Goal: Transaction & Acquisition: Purchase product/service

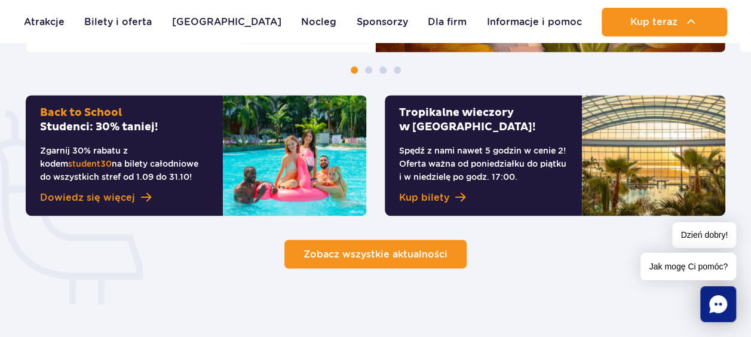
scroll to position [896, 0]
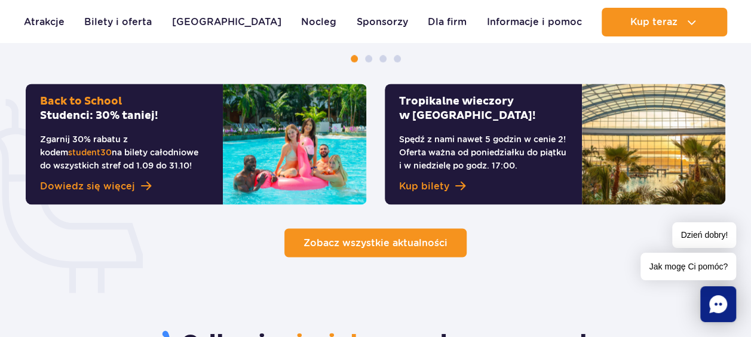
click at [349, 240] on span "Zobacz wszystkie aktualności" at bounding box center [375, 241] width 144 height 11
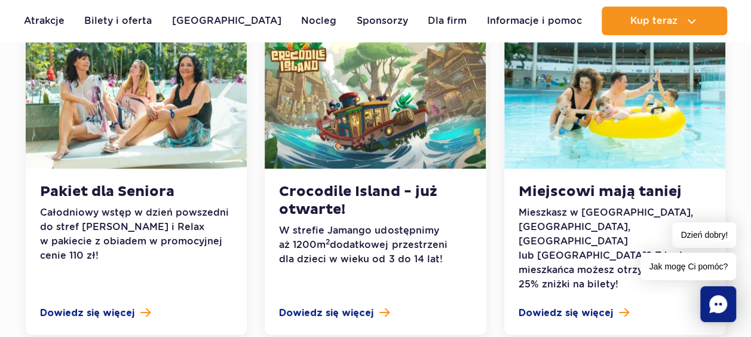
scroll to position [657, 0]
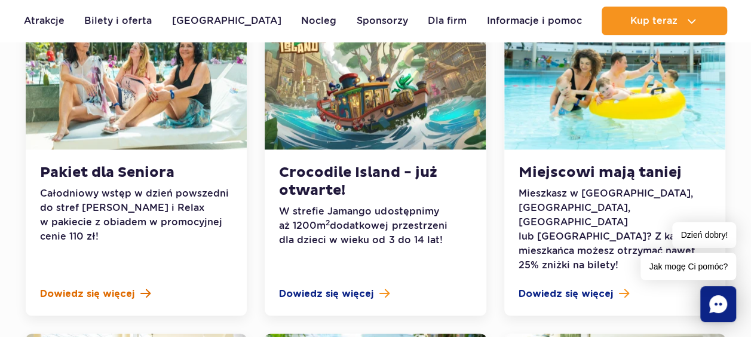
click at [103, 287] on span "Dowiedz się więcej" at bounding box center [87, 294] width 94 height 14
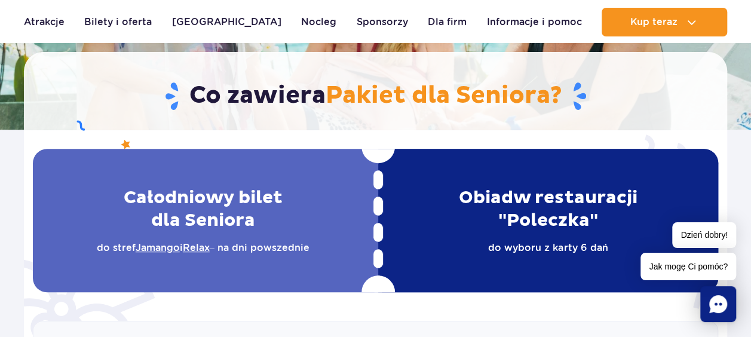
scroll to position [299, 0]
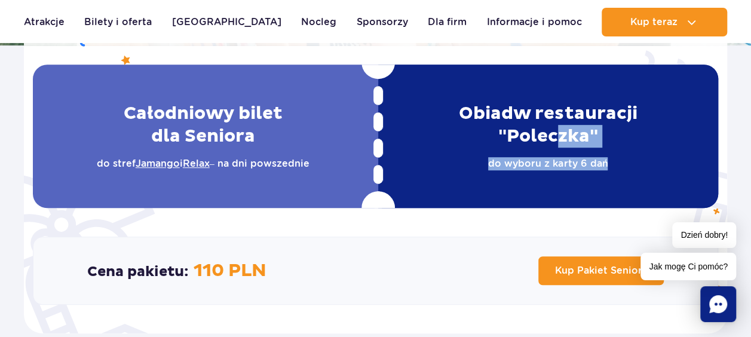
drag, startPoint x: 622, startPoint y: 158, endPoint x: 555, endPoint y: 130, distance: 72.3
click at [556, 131] on div "Obiad w restauracji "Poleczka" do wyboru z karty 6 dań" at bounding box center [548, 135] width 340 height 143
drag, startPoint x: 555, startPoint y: 130, endPoint x: 564, endPoint y: 179, distance: 49.8
click at [564, 179] on div "Obiad w restauracji "Poleczka" do wyboru z karty 6 dań" at bounding box center [548, 135] width 340 height 143
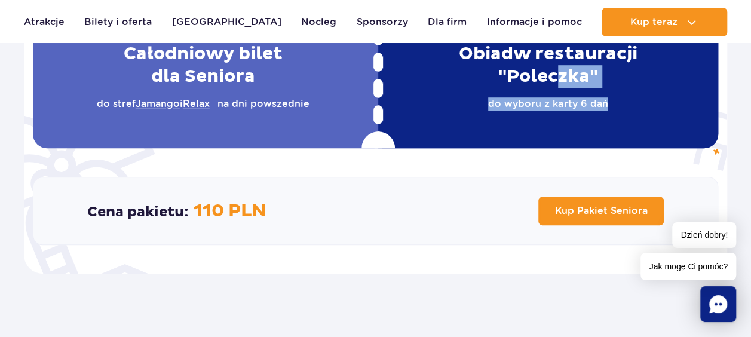
scroll to position [478, 0]
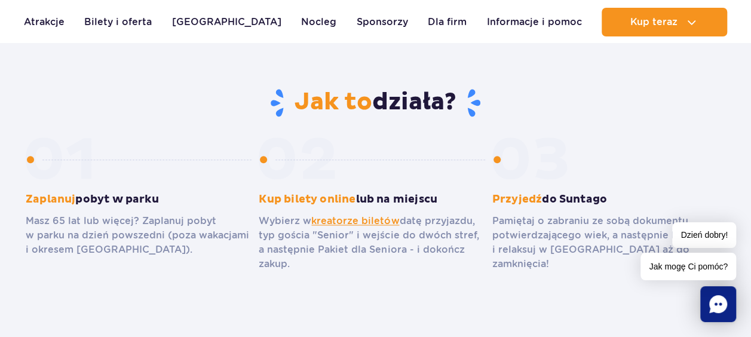
scroll to position [657, 0]
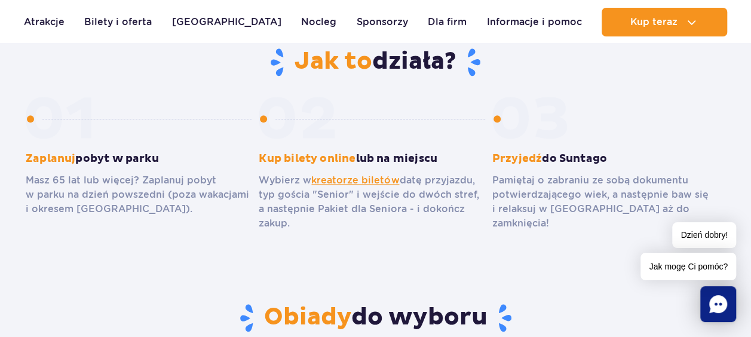
click at [70, 180] on p "Masz 65 lat lub więcej? Zaplanuj pobyt w parku na dzień powszedni (poza wakacja…" at bounding box center [137, 194] width 223 height 43
drag, startPoint x: 113, startPoint y: 181, endPoint x: 153, endPoint y: 223, distance: 57.9
click at [134, 204] on p "Masz 65 lat lub więcej? Zaplanuj pobyt w parku na dzień powszedni (poza wakacja…" at bounding box center [137, 194] width 223 height 43
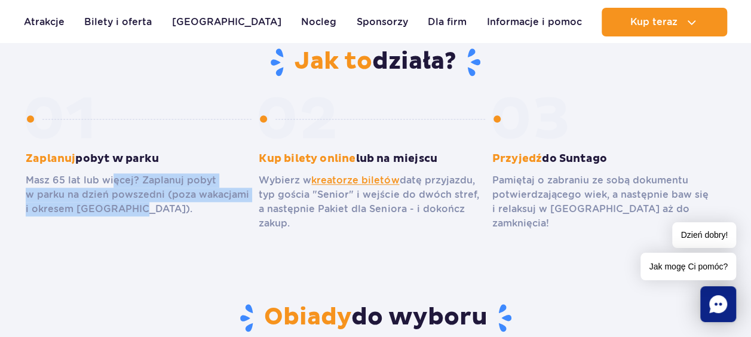
drag, startPoint x: 153, startPoint y: 223, endPoint x: 181, endPoint y: 241, distance: 33.0
click at [178, 241] on section "Jak to działa? Zaplanuj pobyt w parku Masz 65 lat lub więcej? Zaplanuj pobyt w …" at bounding box center [375, 175] width 751 height 256
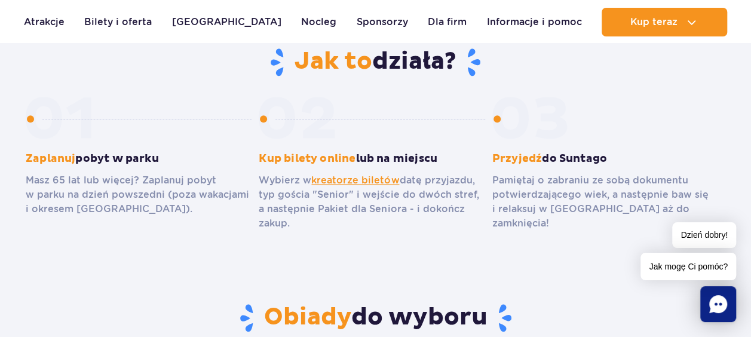
click at [311, 233] on section "Jak to działa? Zaplanuj pobyt w parku Masz 65 lat lub więcej? Zaplanuj pobyt w …" at bounding box center [375, 175] width 751 height 256
drag, startPoint x: 319, startPoint y: 229, endPoint x: 285, endPoint y: 216, distance: 36.1
click at [288, 217] on p "Wybierz w kreatorze biletów datę przyjazdu, typ gościa "Senior" i wejście do dw…" at bounding box center [370, 201] width 223 height 57
drag, startPoint x: 285, startPoint y: 216, endPoint x: 150, endPoint y: 146, distance: 151.9
click at [190, 160] on h3 "Zaplanuj pobyt w parku" at bounding box center [137, 159] width 223 height 14
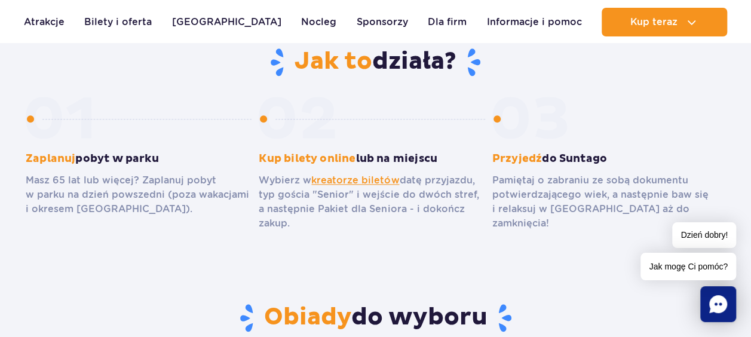
click at [222, 147] on div "Zaplanuj pobyt w parku Masz 65 lat lub więcej? Zaplanuj pobyt w parku na dzień …" at bounding box center [142, 178] width 233 height 75
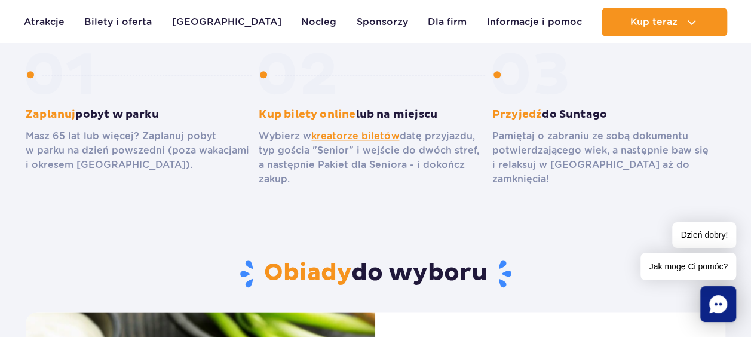
scroll to position [716, 0]
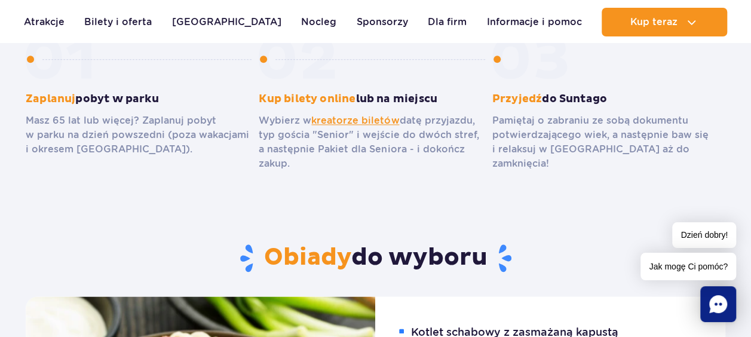
click at [307, 211] on section "Jak to działa? Zaplanuj pobyt w parku Masz 65 lat lub więcej? Zaplanuj pobyt w …" at bounding box center [375, 115] width 751 height 256
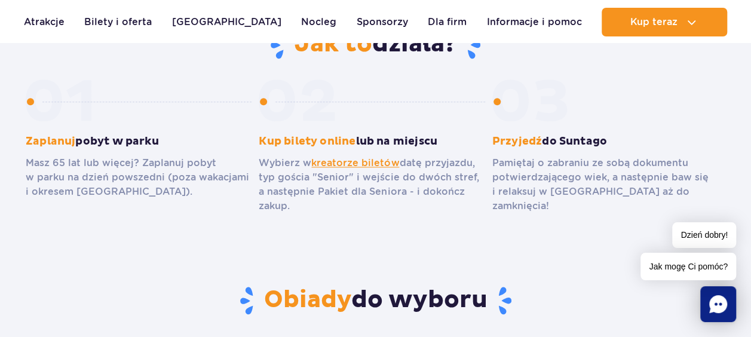
scroll to position [657, 0]
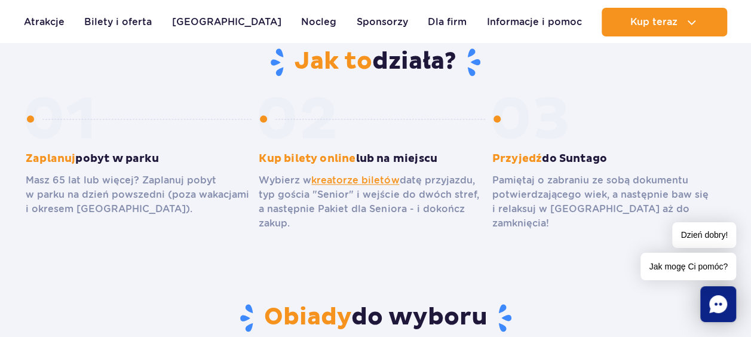
click at [105, 143] on div "Zaplanuj pobyt w parku Masz 65 lat lub więcej? Zaplanuj pobyt w parku na dzień …" at bounding box center [142, 178] width 233 height 75
click at [167, 181] on p "Masz 65 lat lub więcej? Zaplanuj pobyt w parku na dzień powszedni (poza wakacja…" at bounding box center [137, 194] width 223 height 43
drag, startPoint x: 426, startPoint y: 159, endPoint x: 433, endPoint y: 163, distance: 8.3
click at [432, 162] on h3 "Kup bilety online lub na miejscu" at bounding box center [370, 159] width 223 height 14
drag, startPoint x: 433, startPoint y: 163, endPoint x: 456, endPoint y: 214, distance: 55.6
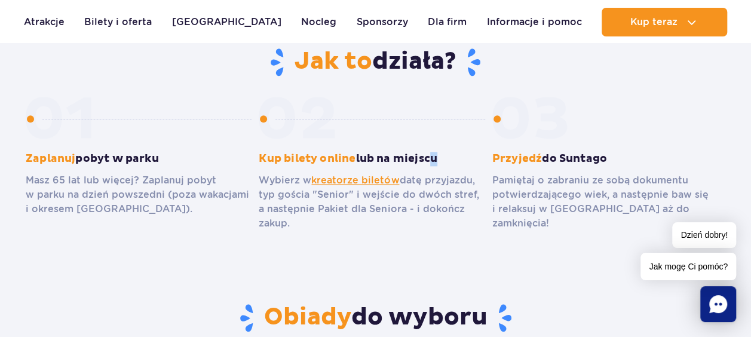
click at [456, 213] on p "Wybierz w kreatorze biletów datę przyjazdu, typ gościa "Senior" i wejście do dw…" at bounding box center [370, 201] width 223 height 57
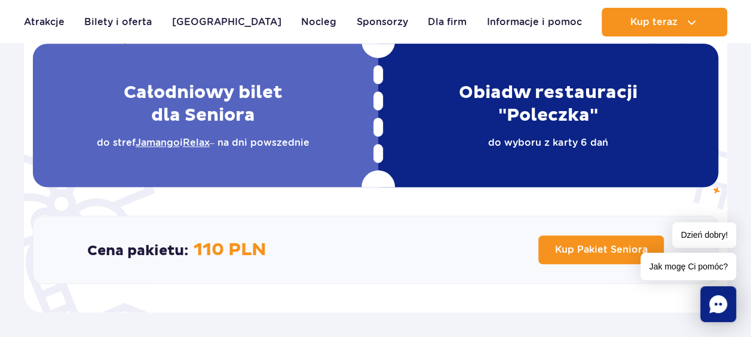
scroll to position [358, 0]
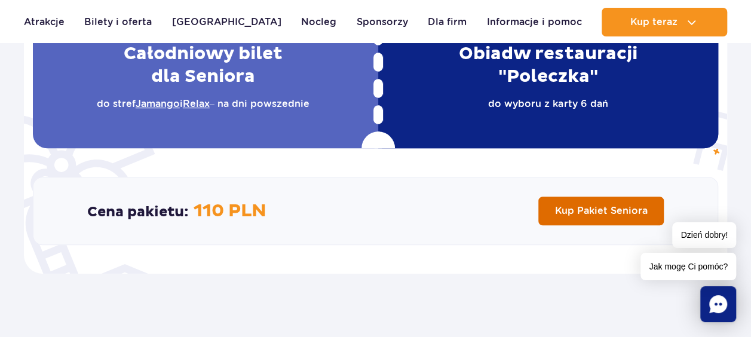
click at [577, 208] on span "Kup Pakiet Seniora" at bounding box center [601, 210] width 93 height 11
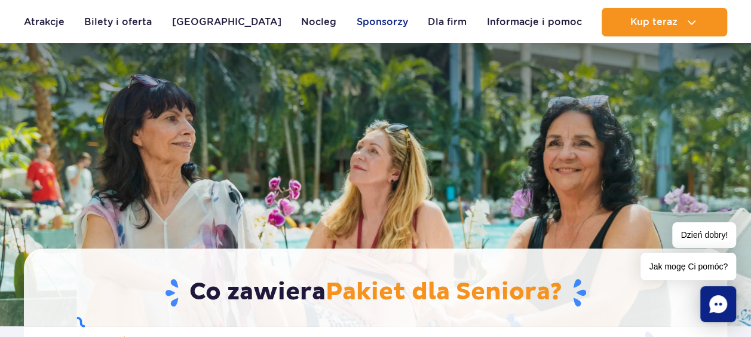
scroll to position [0, 0]
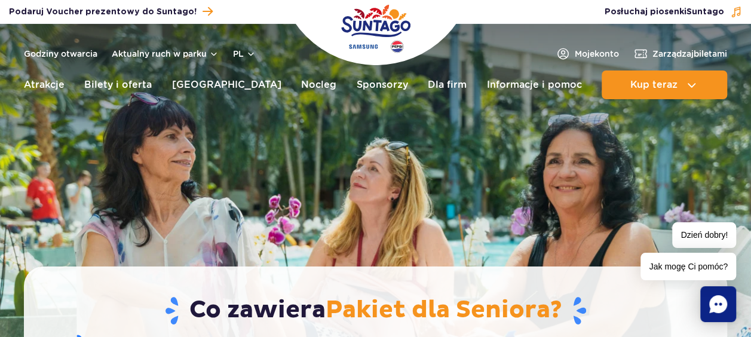
click at [371, 32] on img "Park of Poland" at bounding box center [375, 28] width 69 height 55
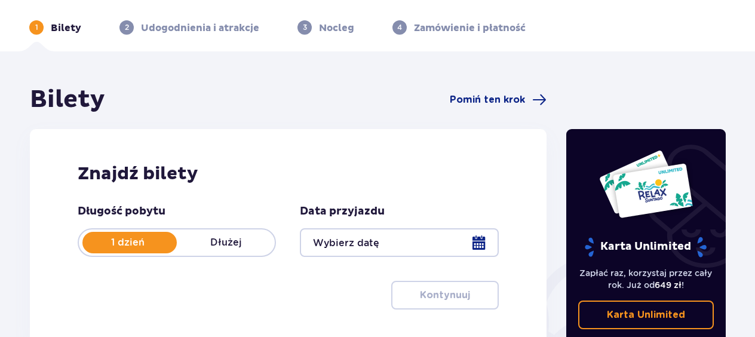
scroll to position [60, 0]
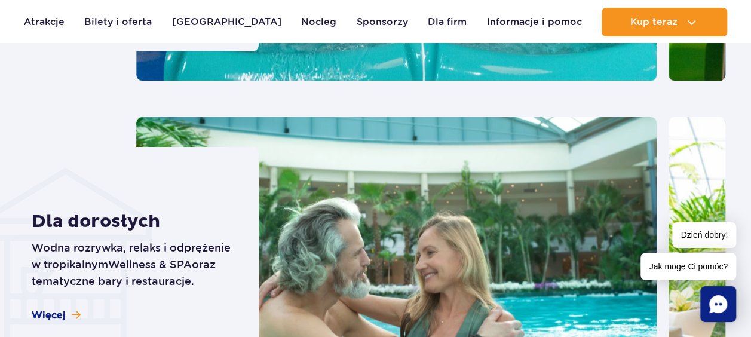
scroll to position [3642, 0]
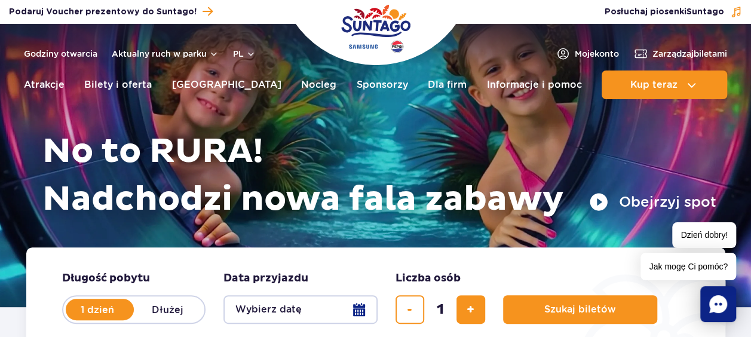
scroll to position [0, 0]
